Goal: Find specific page/section

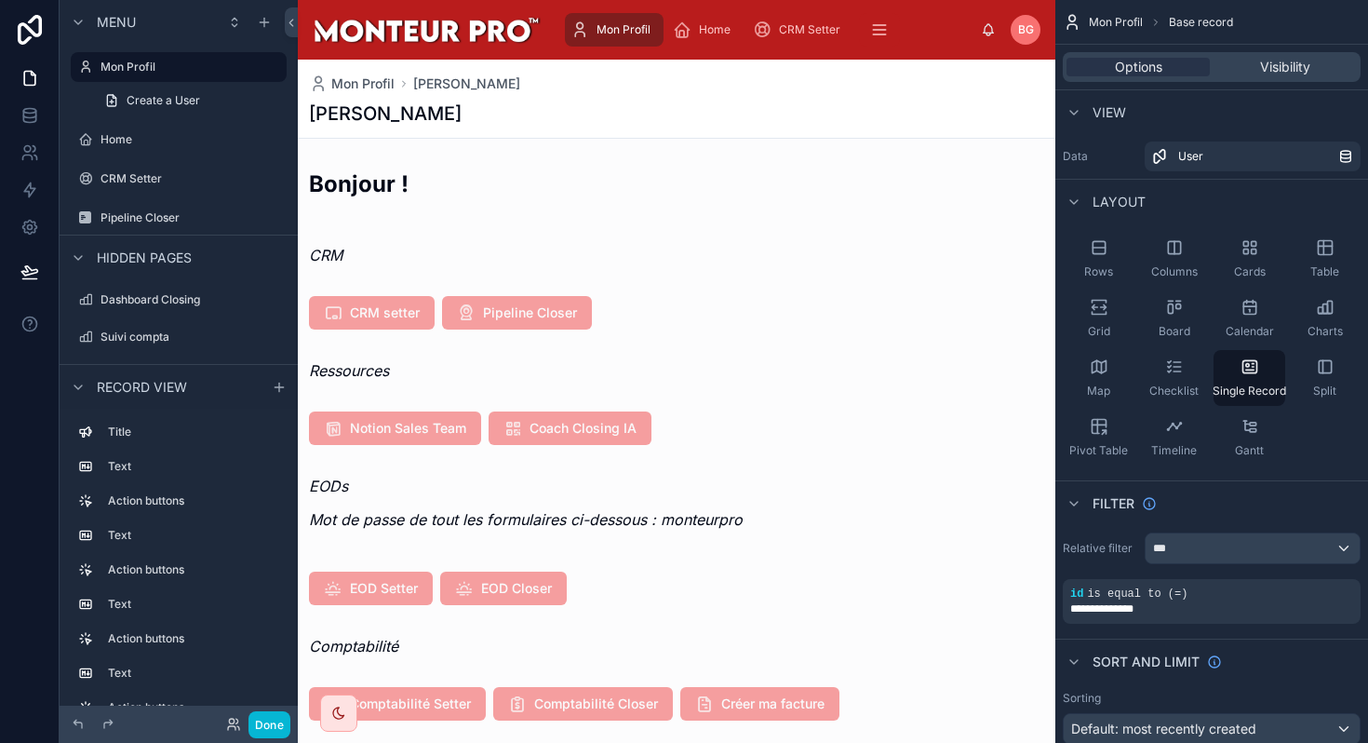
click at [437, 430] on div at bounding box center [677, 428] width 758 height 48
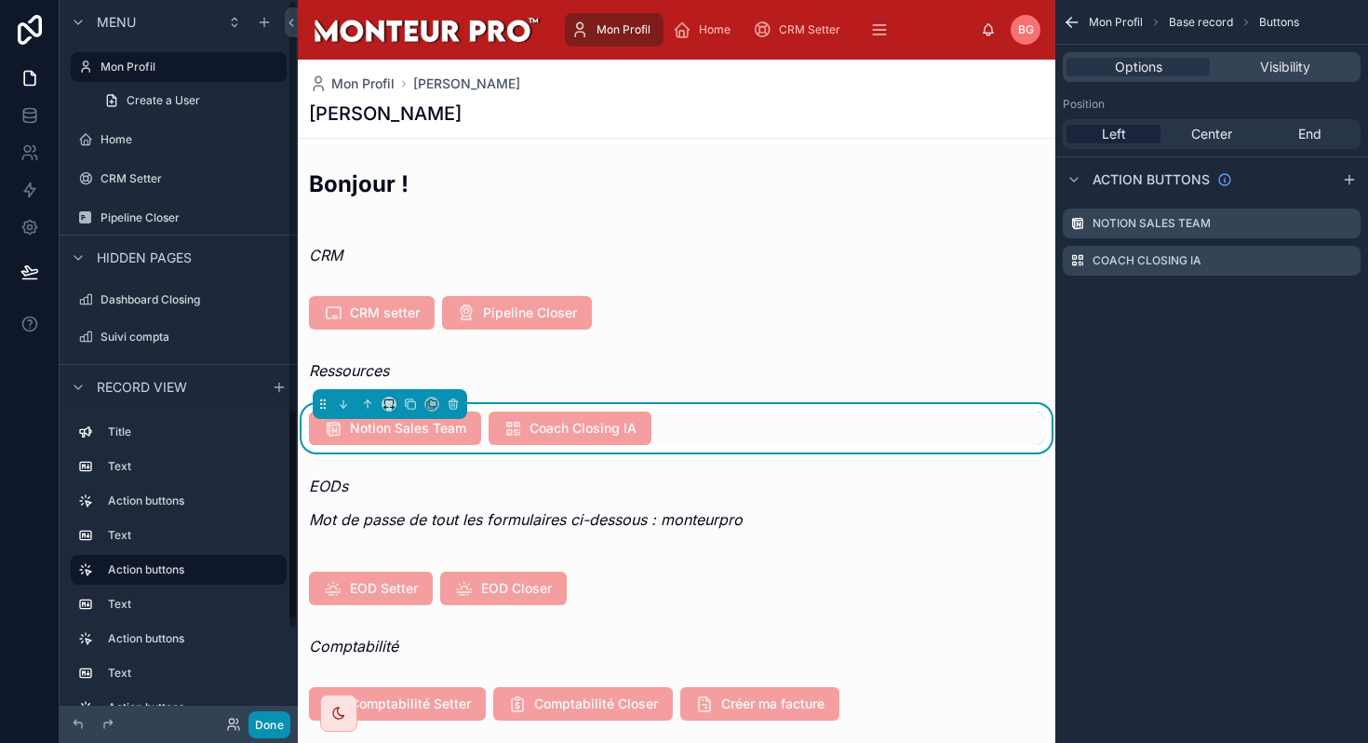
click at [273, 724] on button "Done" at bounding box center [270, 724] width 42 height 27
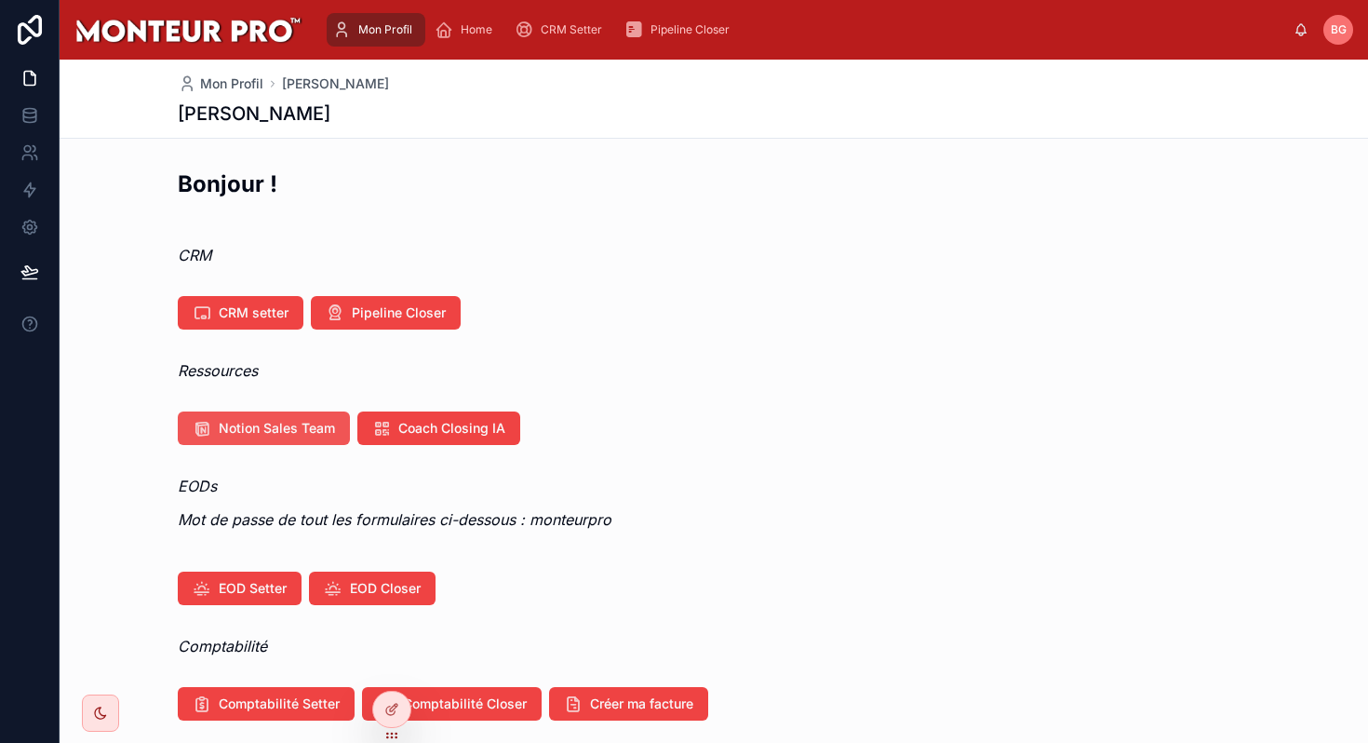
click at [274, 423] on span "Notion Sales Team" at bounding box center [277, 428] width 116 height 19
click at [21, 24] on icon at bounding box center [30, 30] width 24 height 30
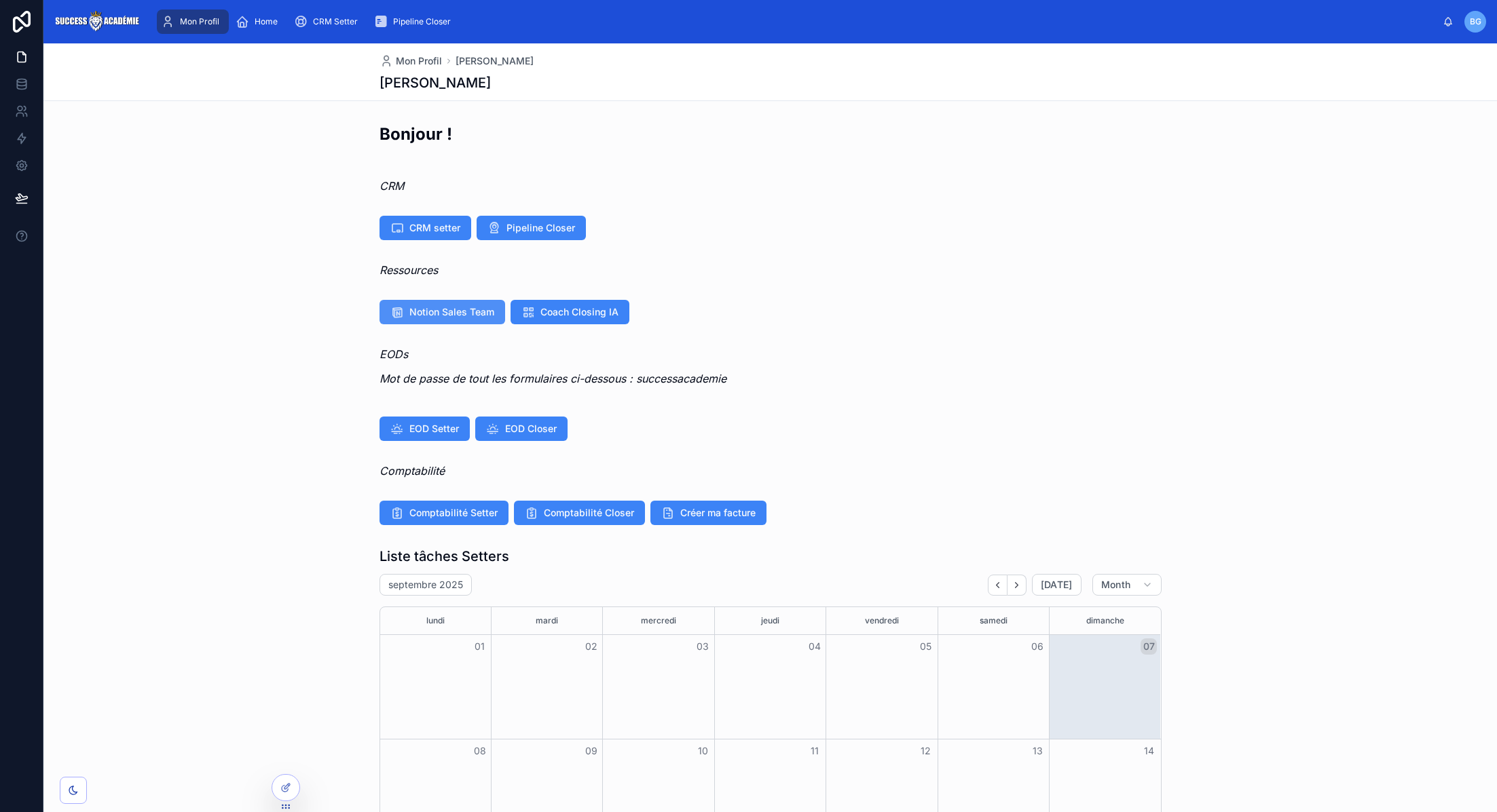
click at [481, 312] on span "Notion Sales Team" at bounding box center [451, 312] width 85 height 14
